Goal: Find contact information: Find contact information

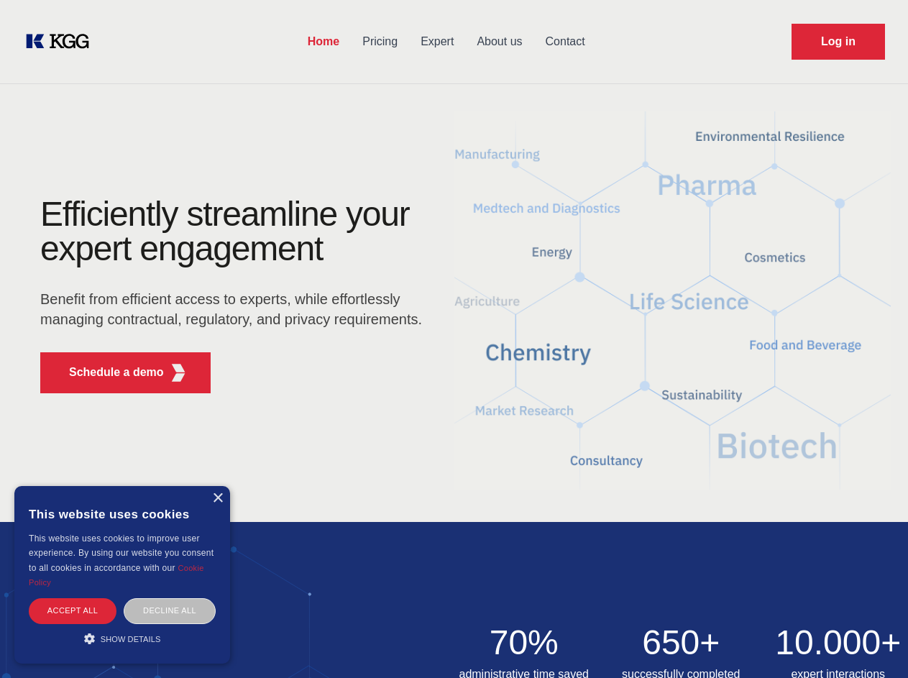
click at [453, 338] on div "Efficiently streamline your expert engagement Benefit from efficient access to …" at bounding box center [235, 301] width 437 height 208
click at [108, 372] on p "Schedule a demo" at bounding box center [116, 372] width 95 height 17
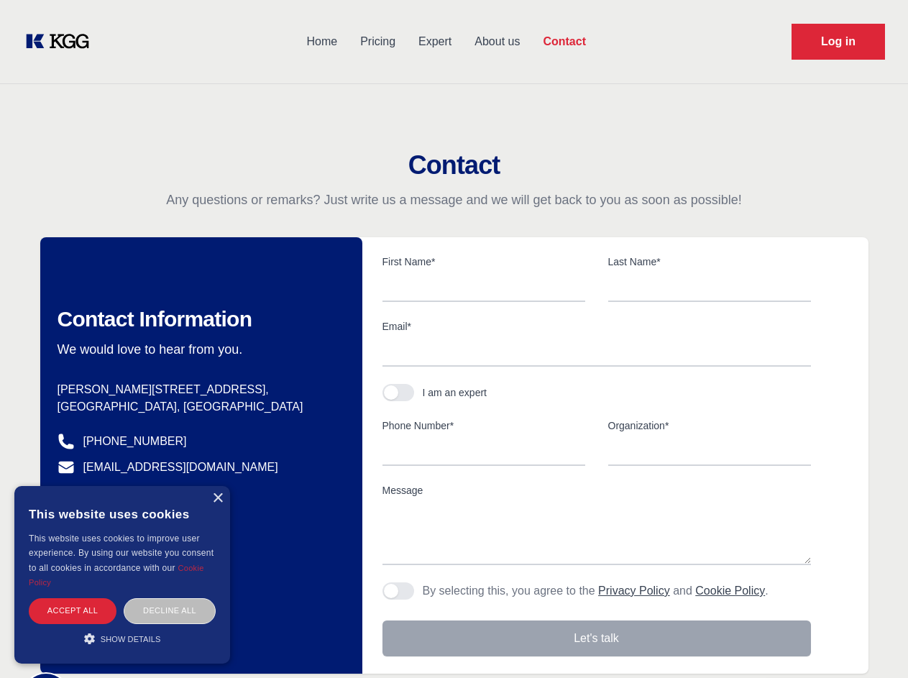
click at [217, 498] on div "× This website uses cookies This website uses cookies to improve user experienc…" at bounding box center [122, 574] width 216 height 177
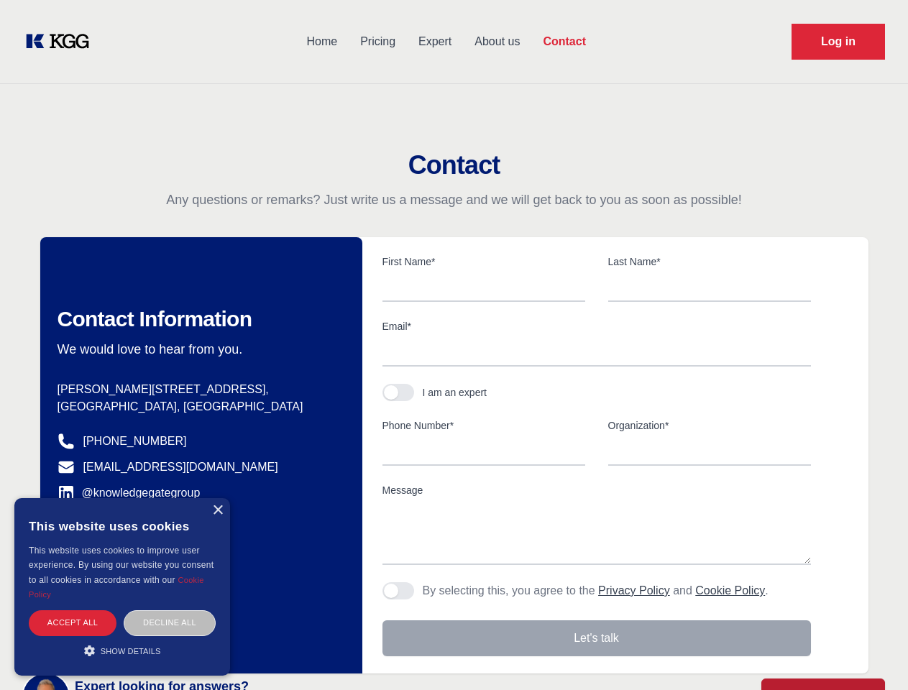
click at [73, 610] on div "Accept all" at bounding box center [73, 622] width 88 height 25
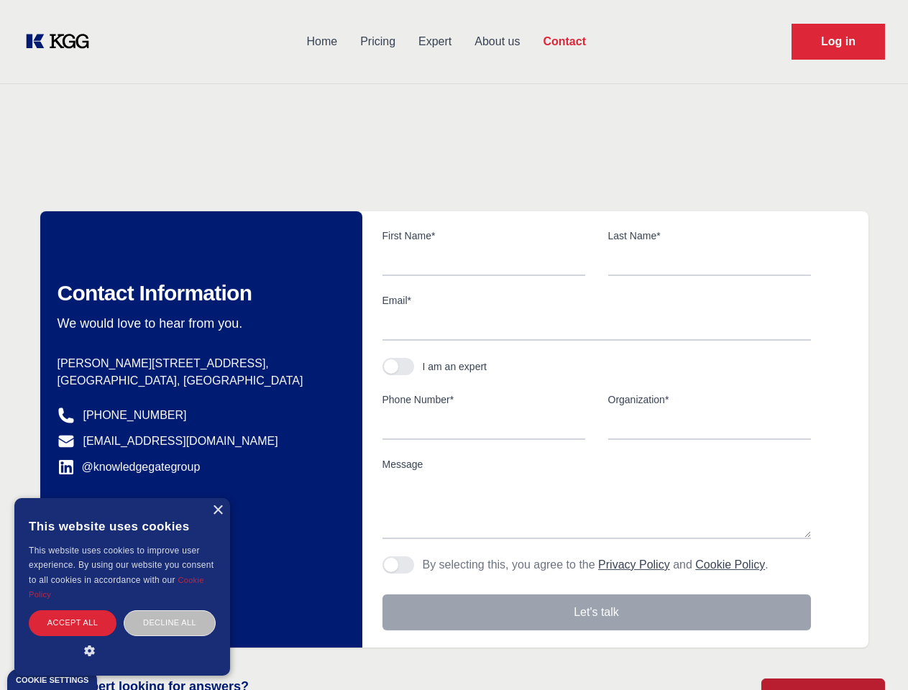
click at [170, 610] on div "Contact Information We would love to hear from you. Postal address [PERSON_NAME…" at bounding box center [201, 429] width 322 height 436
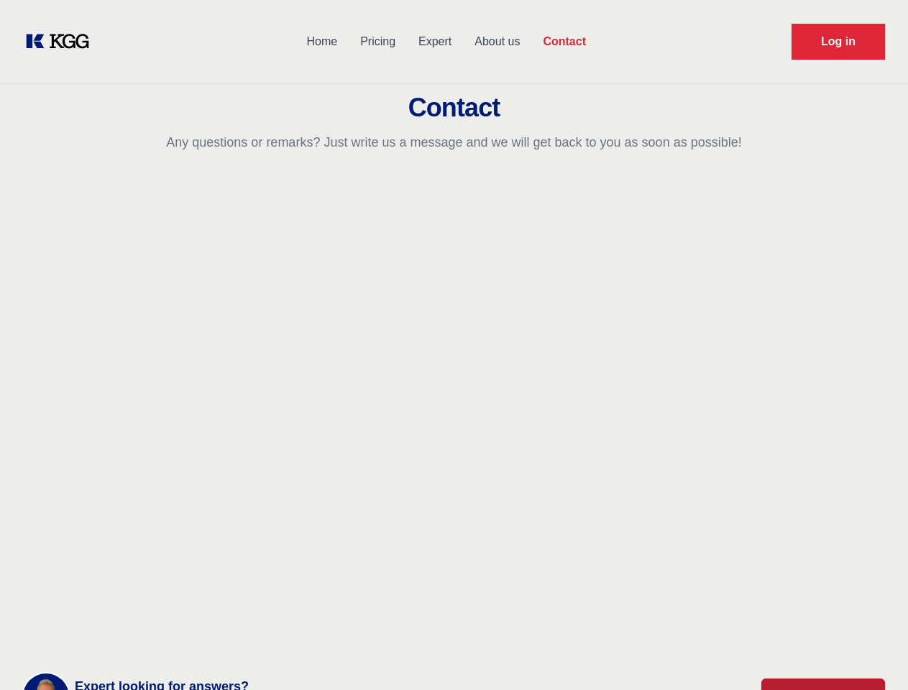
click at [122, 638] on main "Contact Any questions or remarks? Just write us a message and we will get back …" at bounding box center [454, 374] width 908 height 748
